Goal: Answer question/provide support: Share knowledge or assist other users

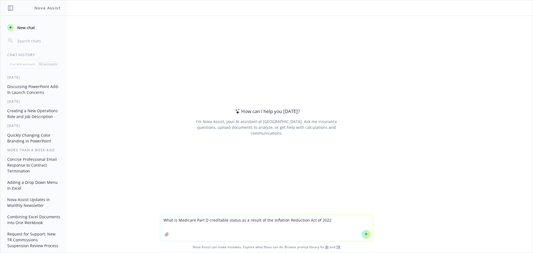
type textarea "What is Medicare Part D creditable status as a result of the Inflation Reductio…"
click at [365, 235] on icon at bounding box center [367, 235] width 4 height 4
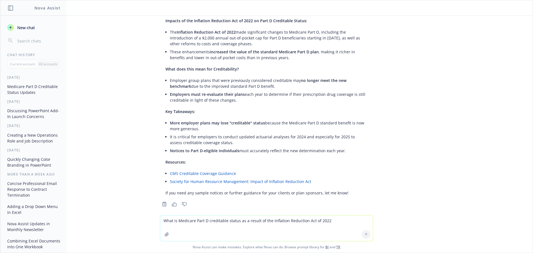
scroll to position [56, 0]
click at [246, 227] on textarea "What is Medicare Part D creditable status as a result of the Inflation Reductio…" at bounding box center [266, 229] width 213 height 26
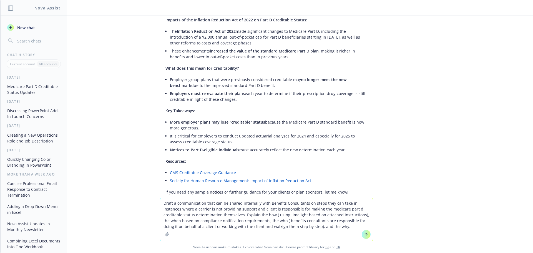
scroll to position [73, 0]
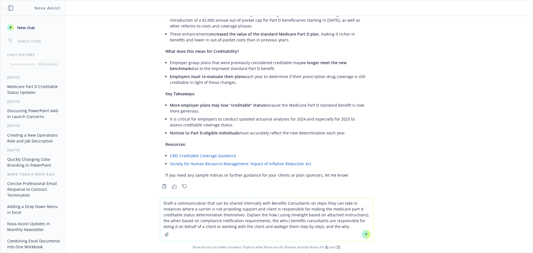
click at [269, 216] on textarea "Draft a communication that can be shared internally with Benefits Consultants o…" at bounding box center [266, 219] width 213 height 43
type textarea "Draft a communication that can be shared internally with Benefits Consultants o…"
click at [362, 234] on button at bounding box center [366, 234] width 9 height 9
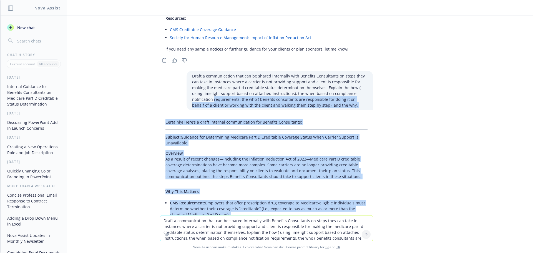
scroll to position [194, 0]
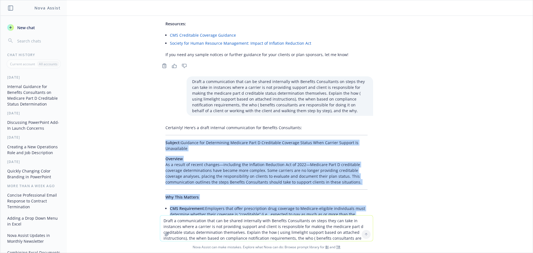
drag, startPoint x: 183, startPoint y: 189, endPoint x: 153, endPoint y: 138, distance: 59.5
copy div "Loremip: Dolorsit ame Consectetur Adipisci Elit S Doeiusmodt Incididu Utlabo Et…"
